Goal: Check status: Check status

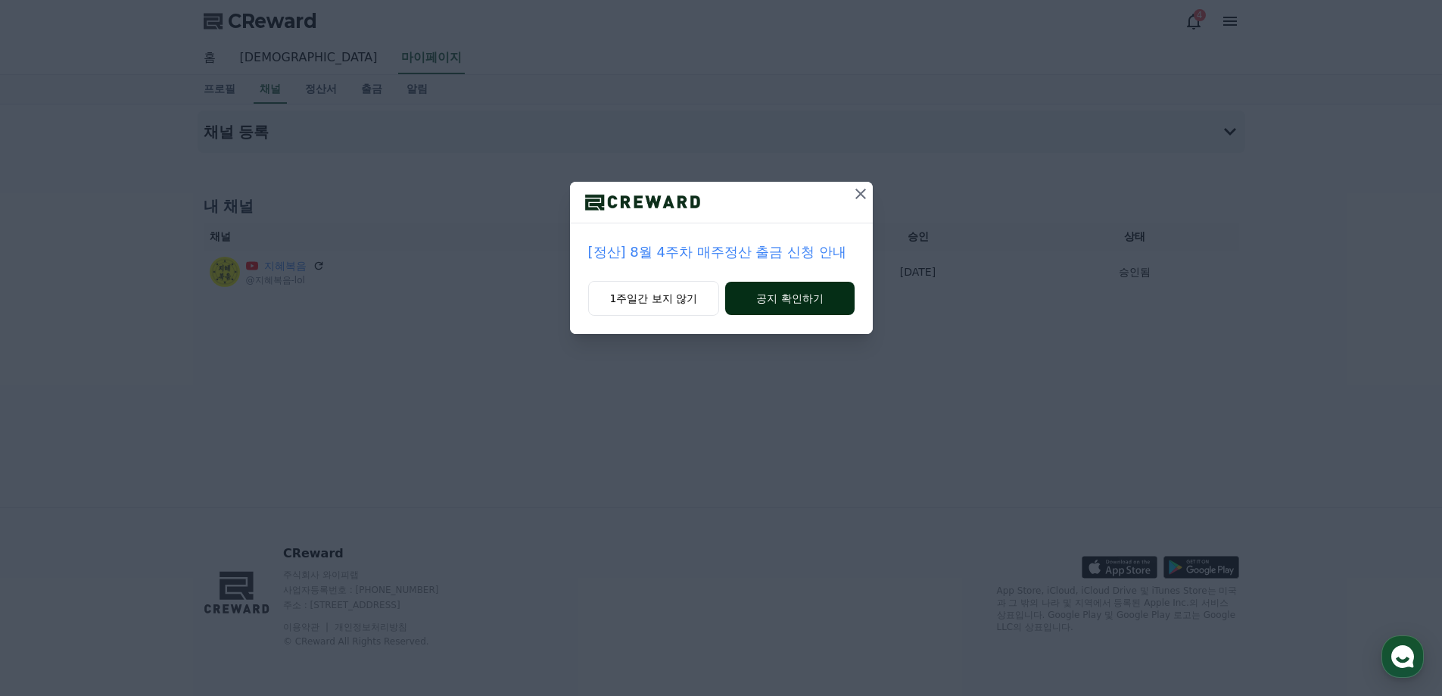
click at [779, 300] on button "공지 확인하기" at bounding box center [789, 298] width 129 height 33
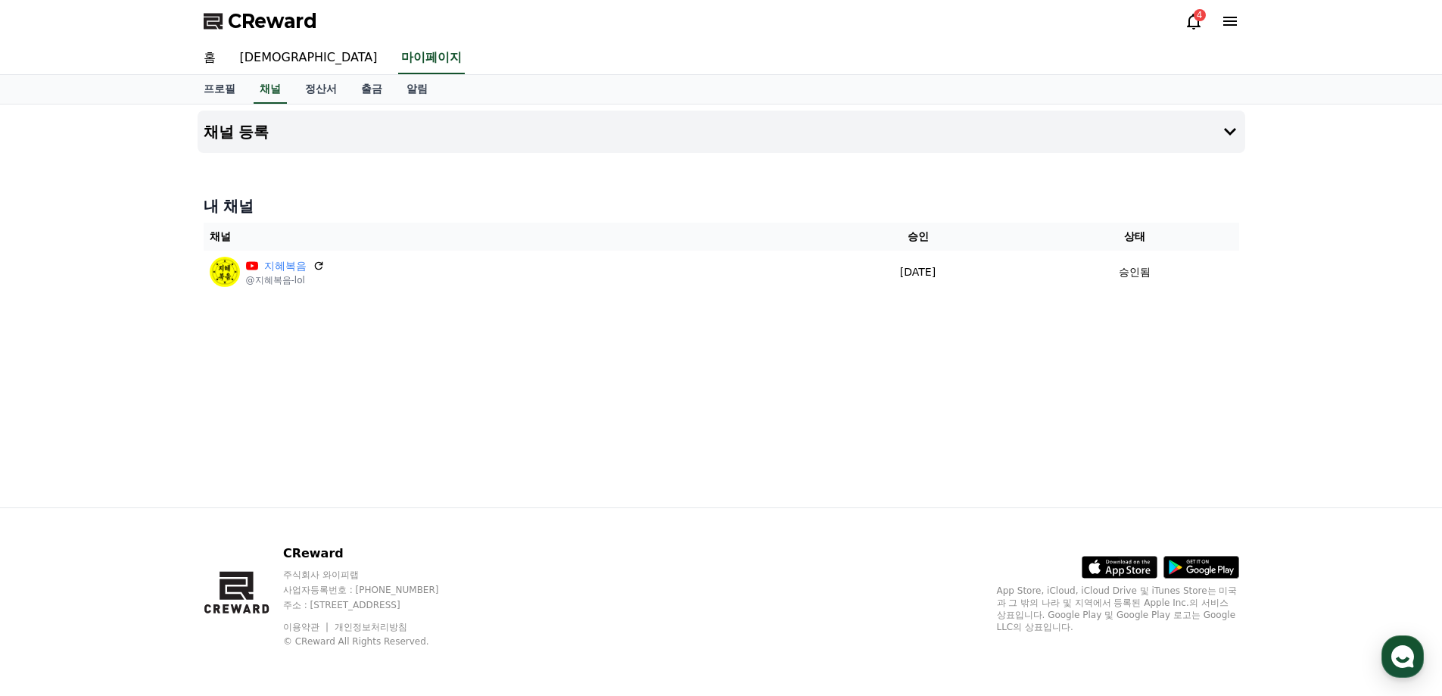
click at [1199, 21] on icon at bounding box center [1194, 22] width 14 height 16
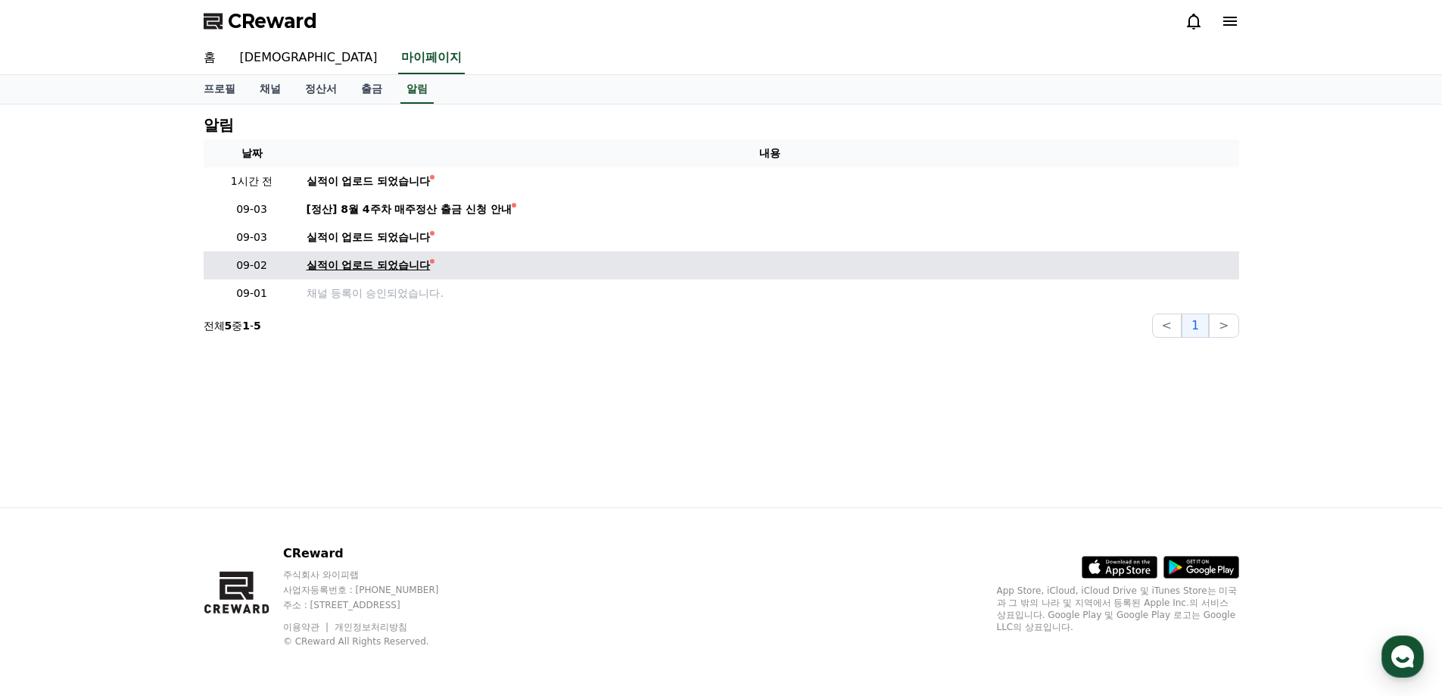
click at [358, 266] on div "실적이 업로드 되었습니다" at bounding box center [369, 265] width 124 height 16
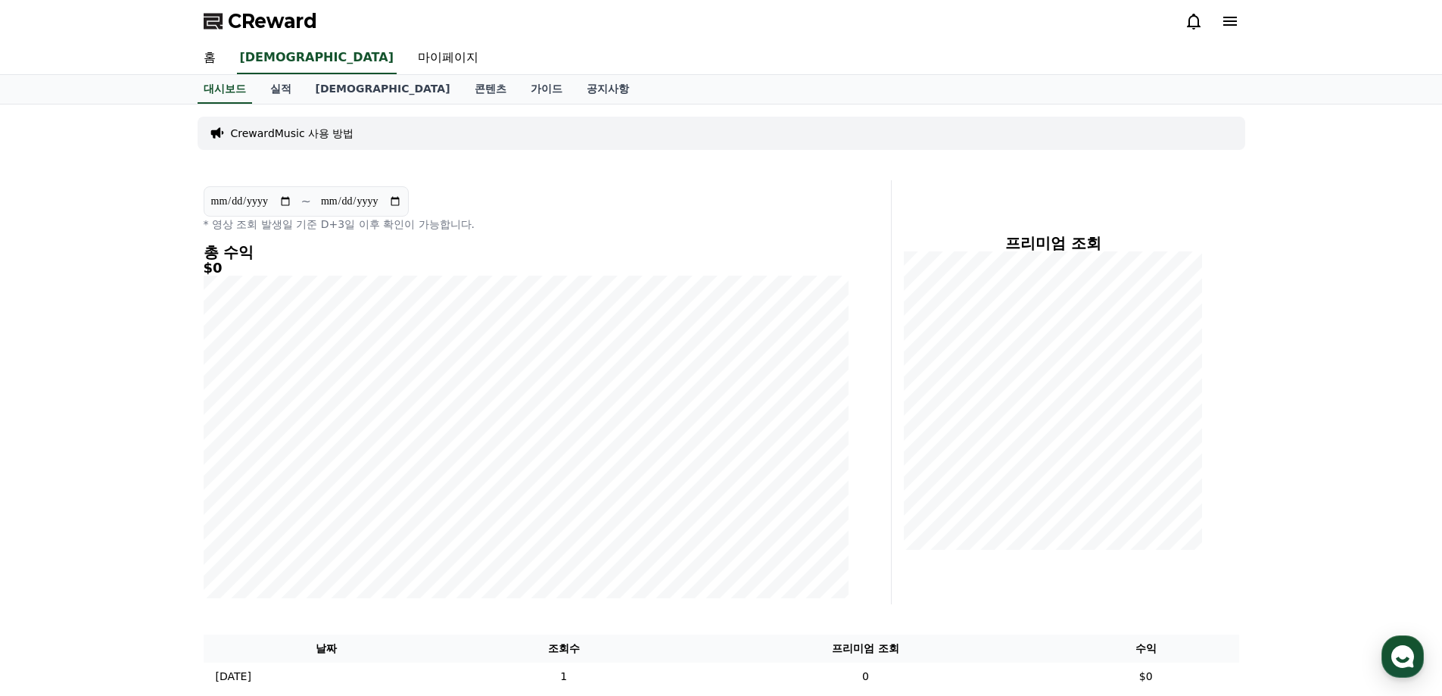
click at [1192, 25] on icon at bounding box center [1194, 21] width 18 height 18
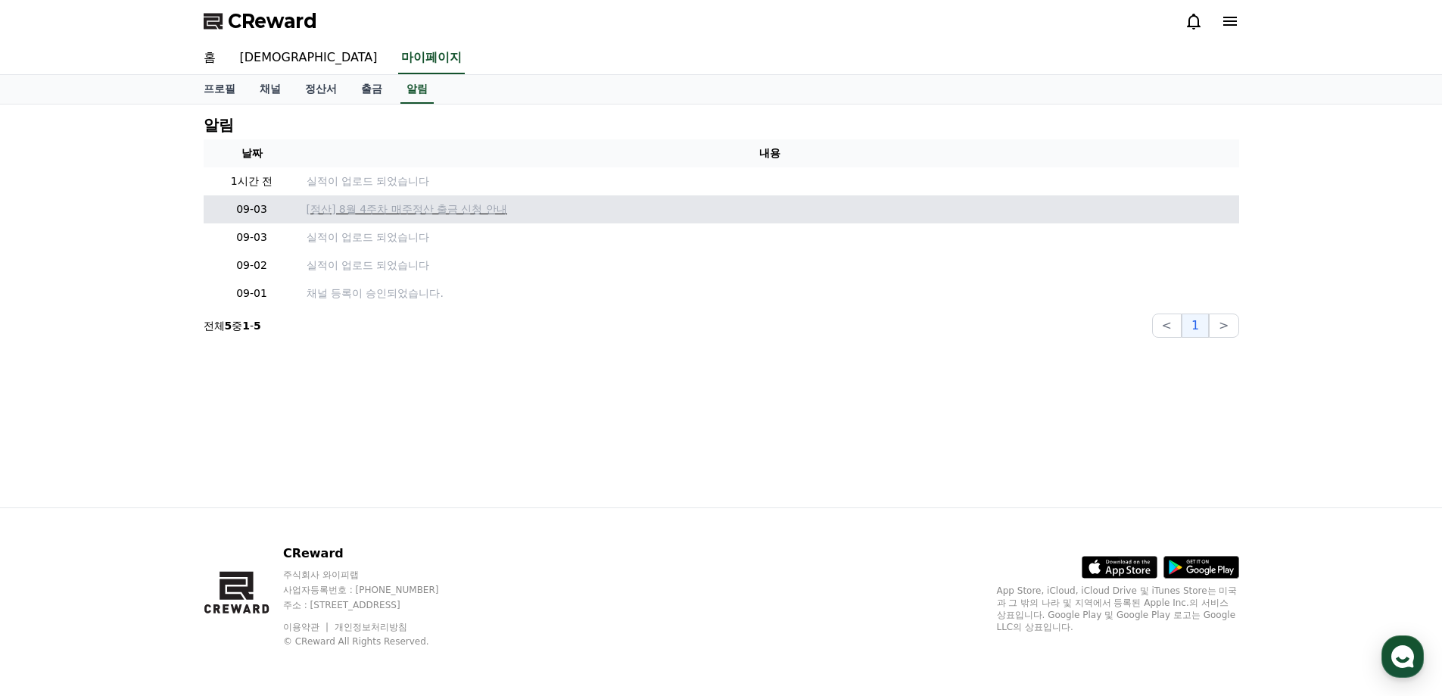
click at [363, 214] on p "[정산] 8월 4주차 매주정산 출금 신청 안내" at bounding box center [770, 209] width 927 height 16
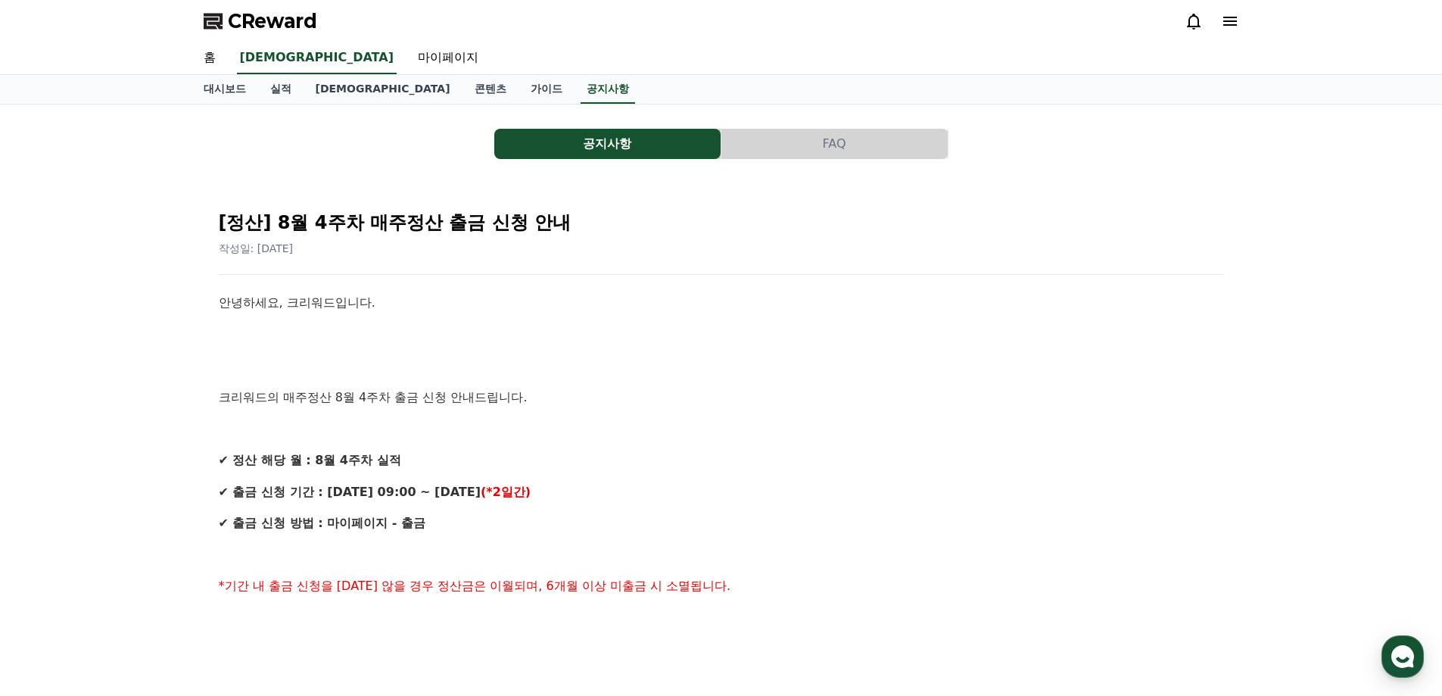
click at [1192, 20] on icon at bounding box center [1194, 21] width 18 height 18
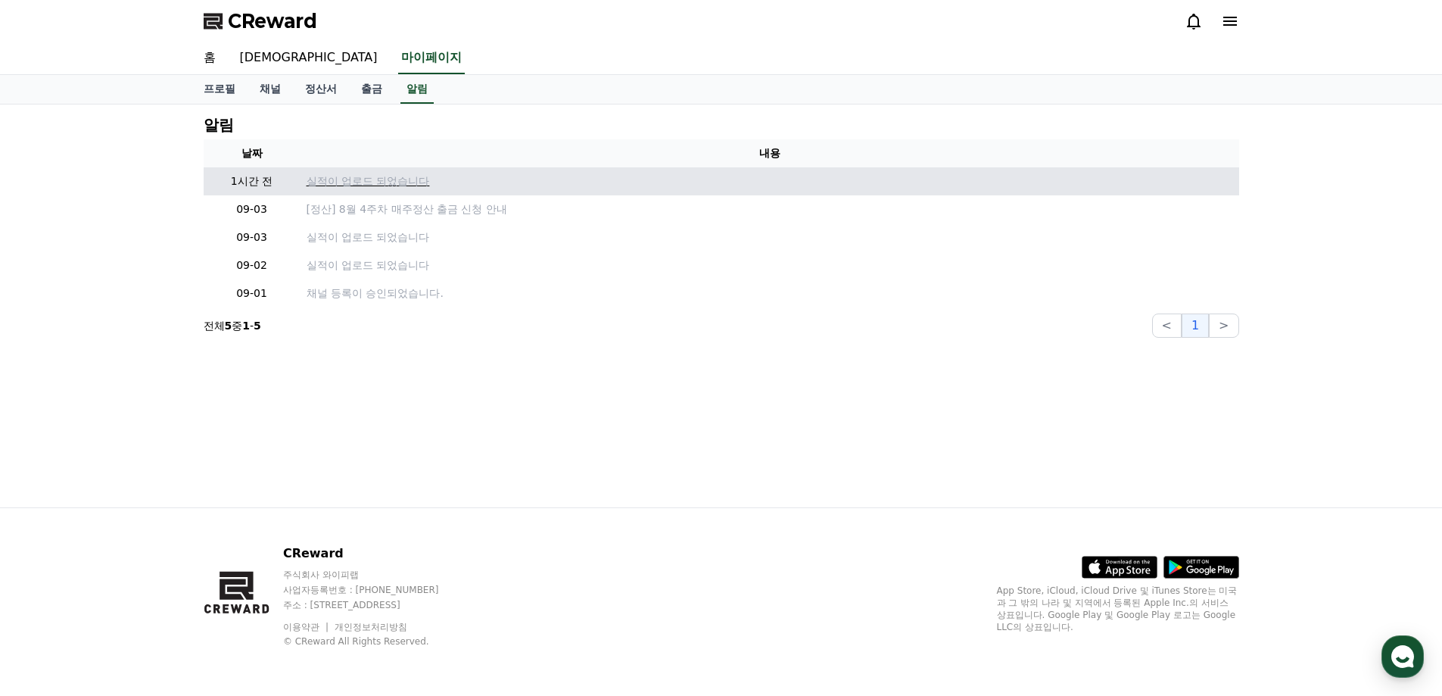
click at [351, 180] on p "실적이 업로드 되었습니다" at bounding box center [770, 181] width 927 height 16
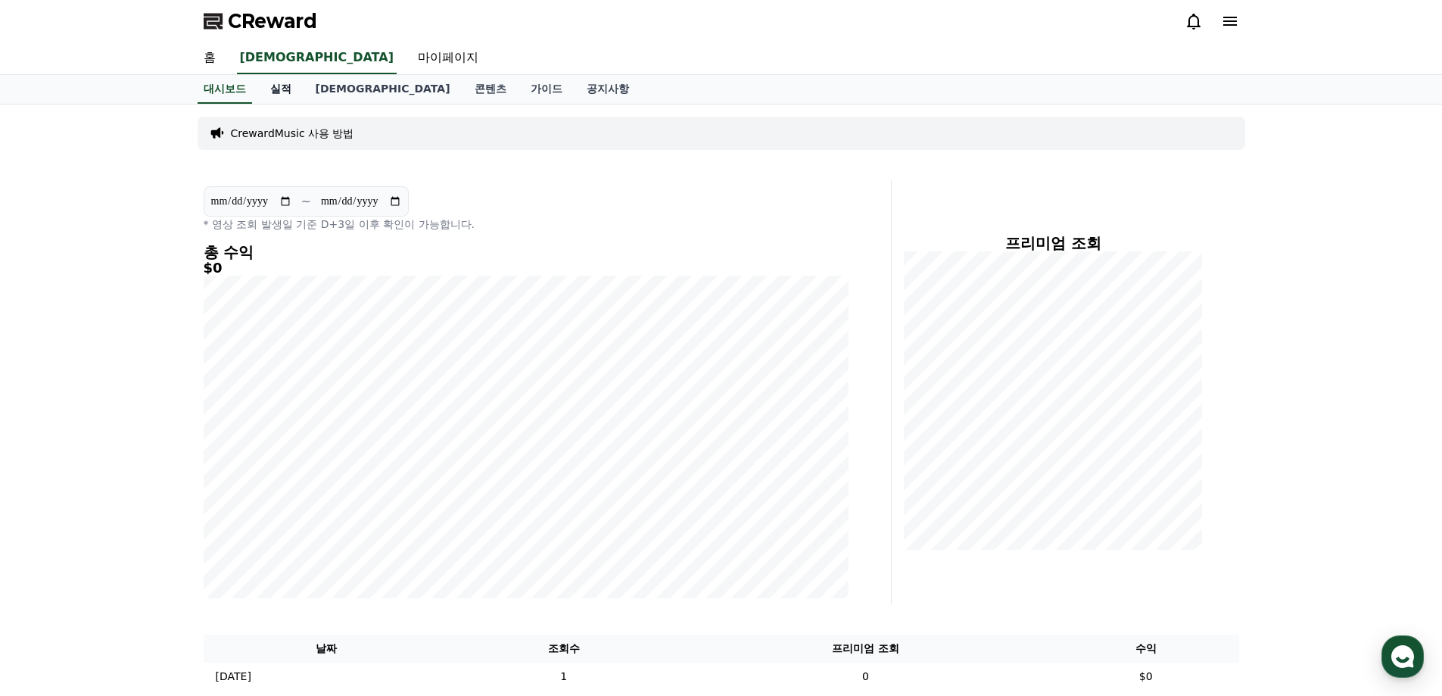
click at [280, 86] on link "실적" at bounding box center [280, 89] width 45 height 29
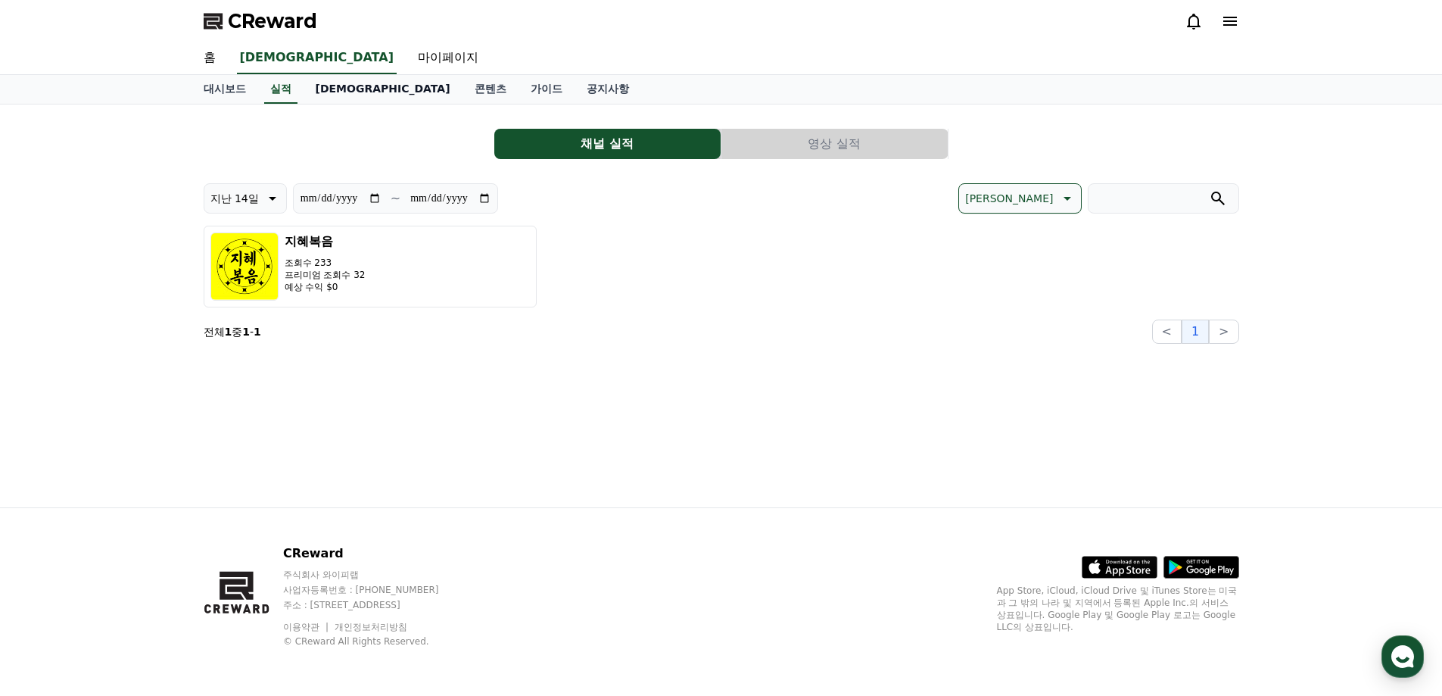
click at [326, 91] on link "[DEMOGRAPHIC_DATA]" at bounding box center [383, 89] width 159 height 29
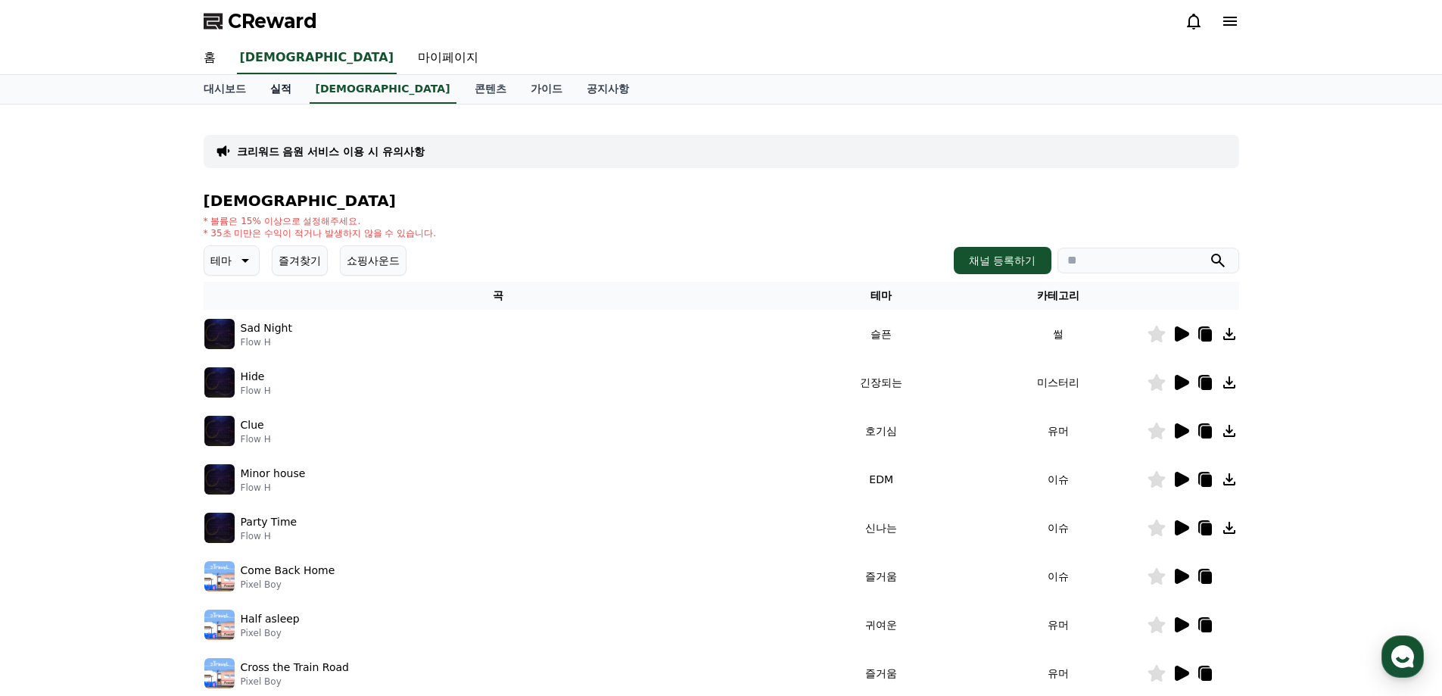
click at [285, 91] on link "실적" at bounding box center [280, 89] width 45 height 29
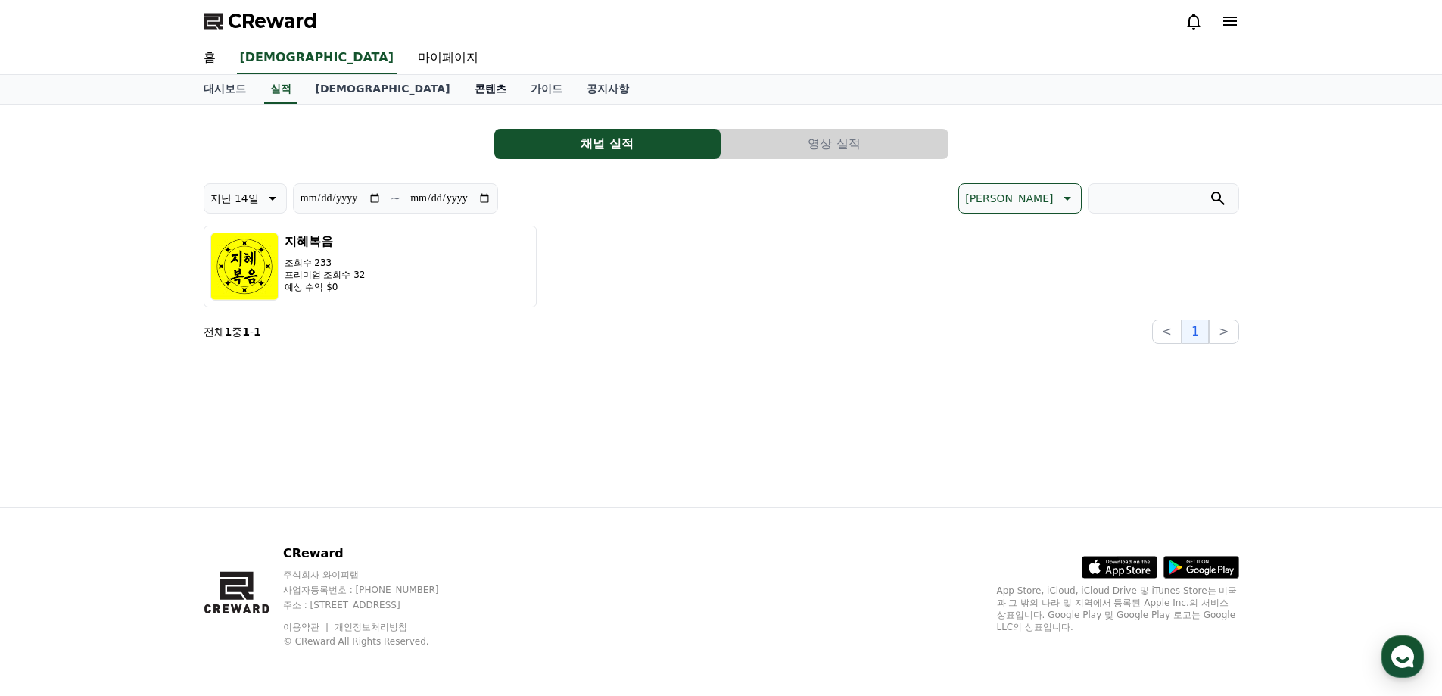
click at [463, 89] on link "콘텐츠" at bounding box center [491, 89] width 56 height 29
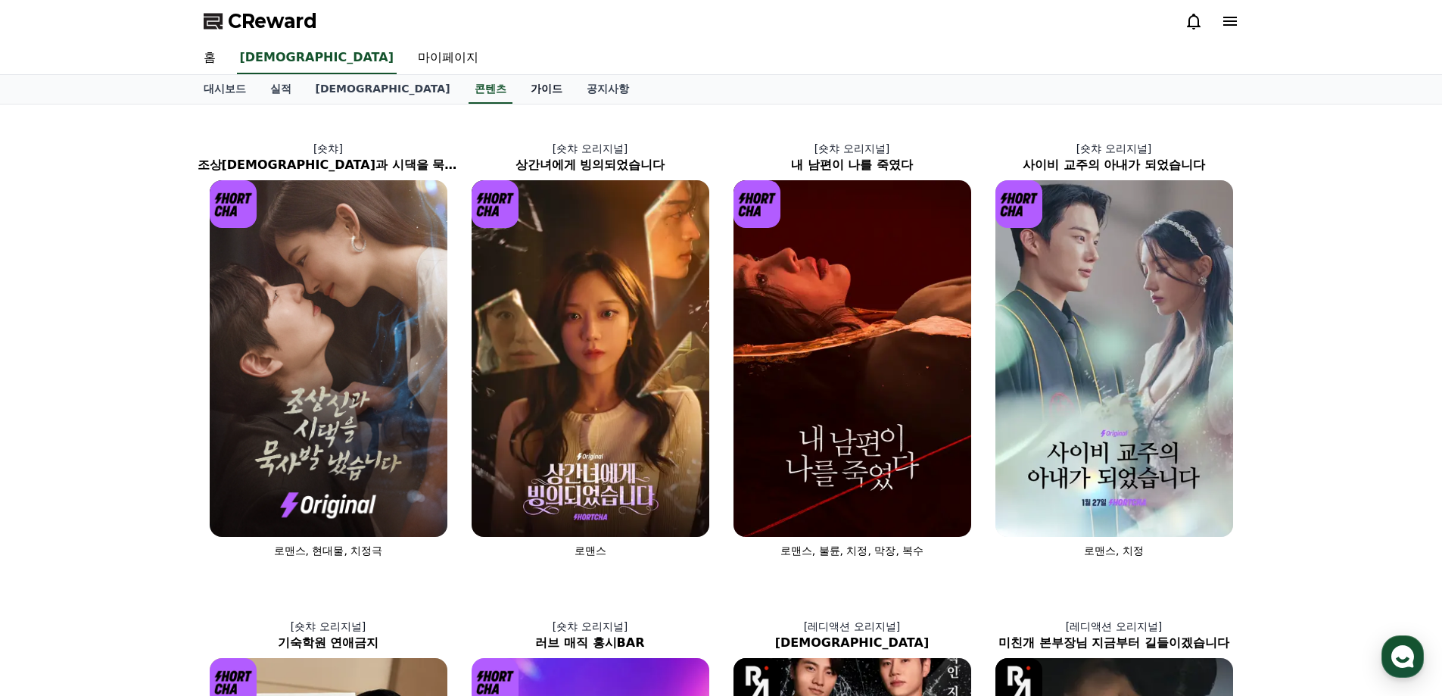
click at [519, 91] on link "가이드" at bounding box center [547, 89] width 56 height 29
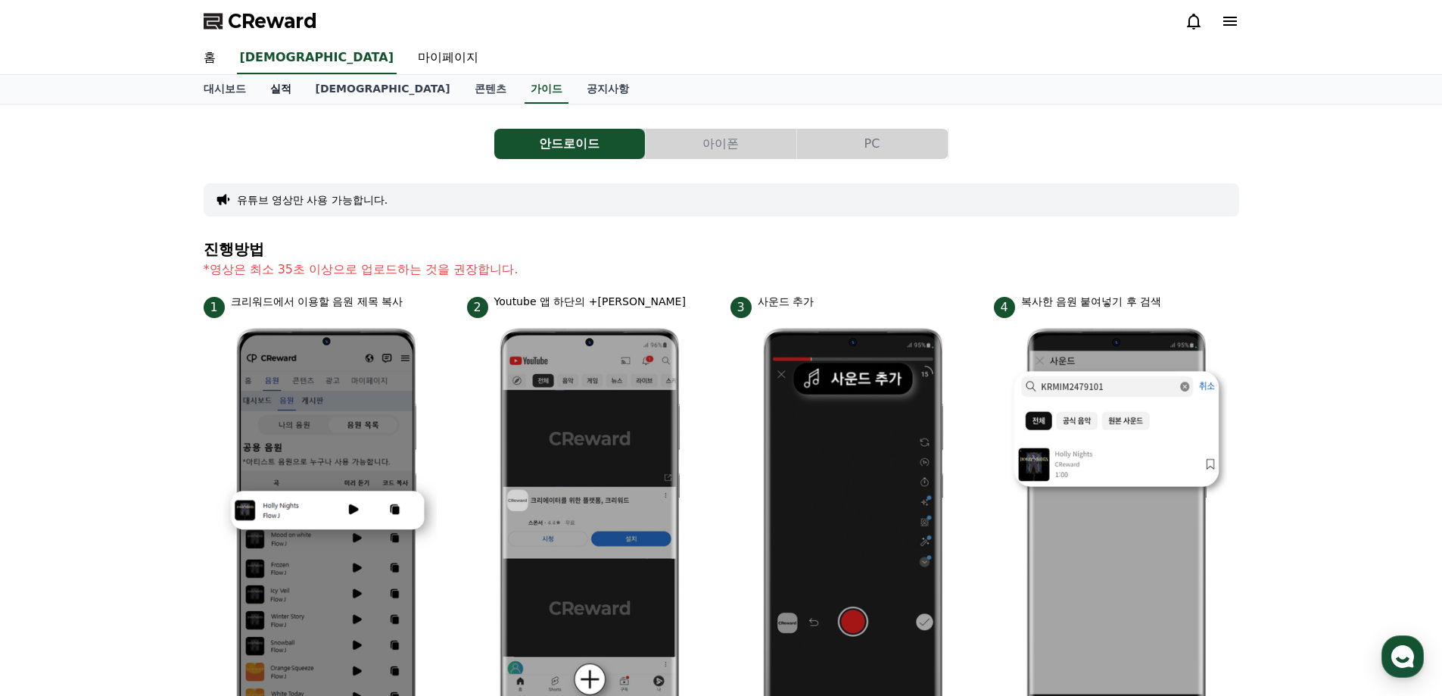
click at [281, 89] on link "실적" at bounding box center [280, 89] width 45 height 29
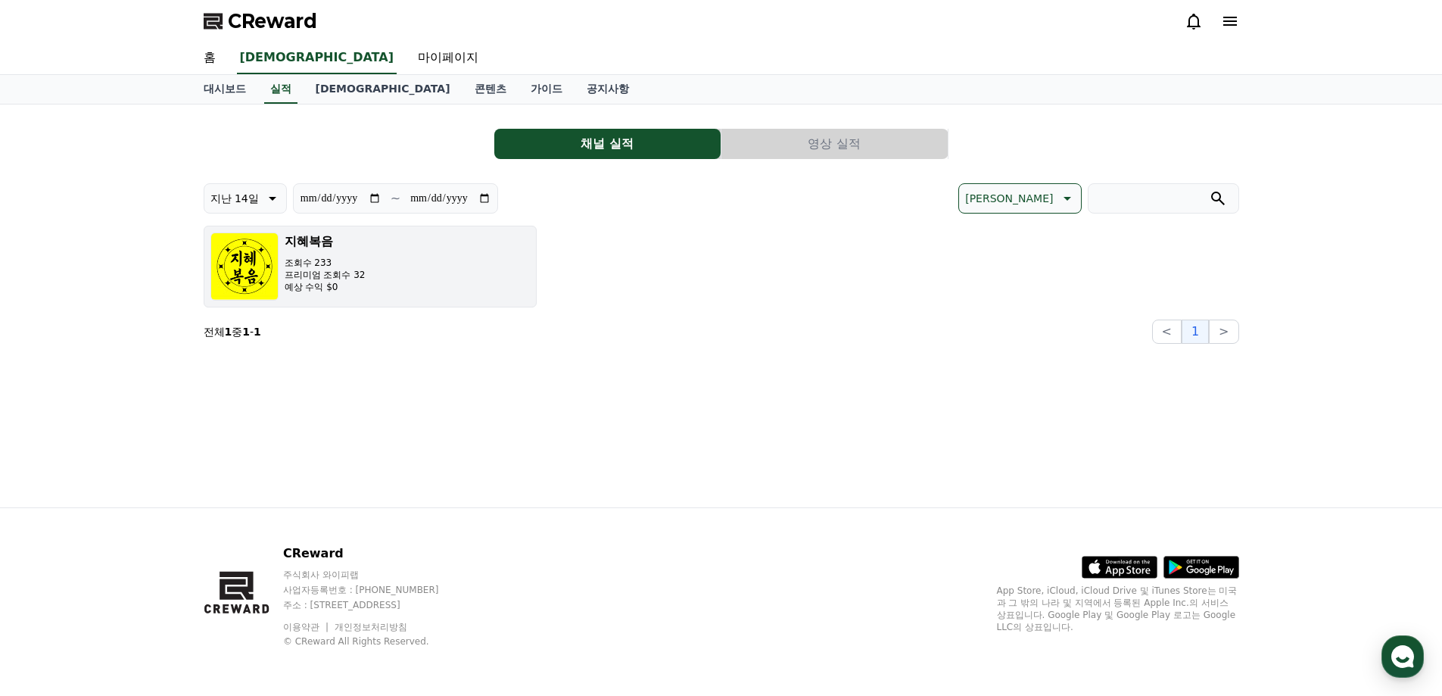
click at [329, 285] on p "예상 수익 $0" at bounding box center [325, 287] width 81 height 12
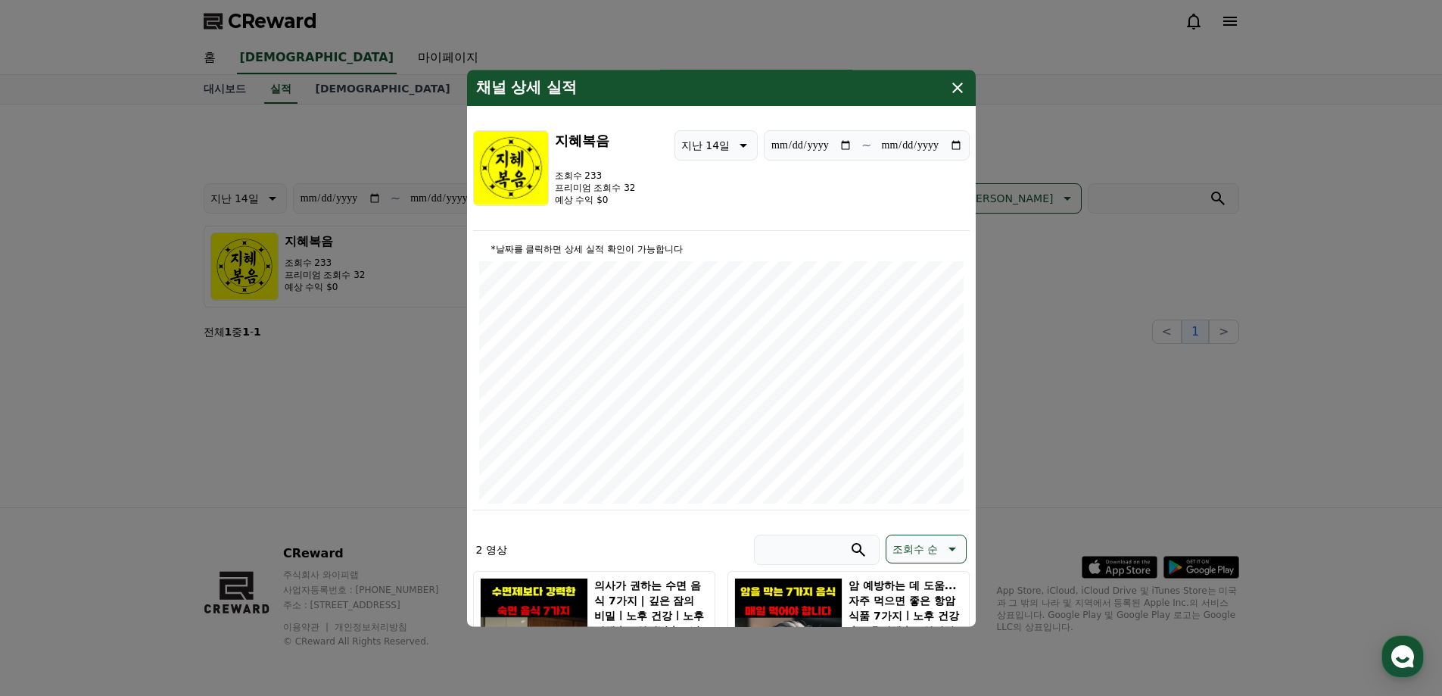
type input "**********"
click at [954, 92] on icon "modal" at bounding box center [958, 88] width 18 height 18
